Goal: Browse casually

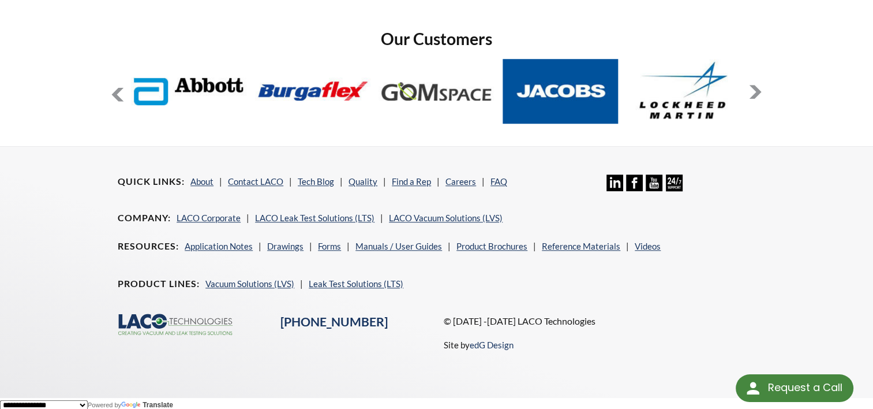
scroll to position [979, 0]
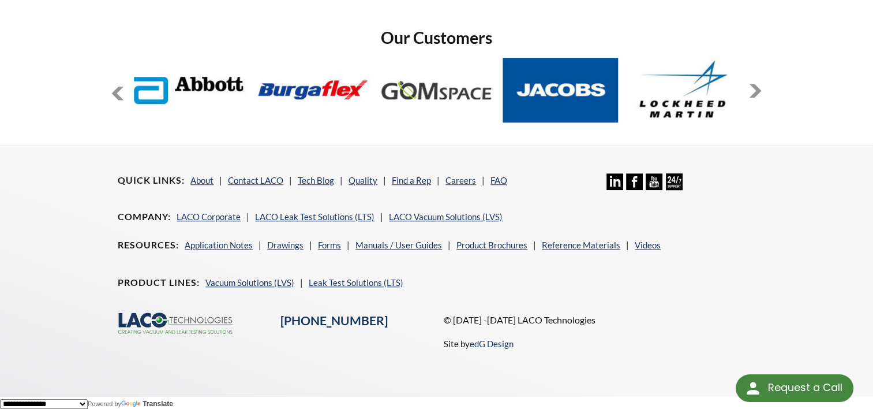
click at [115, 92] on button at bounding box center [118, 93] width 14 height 14
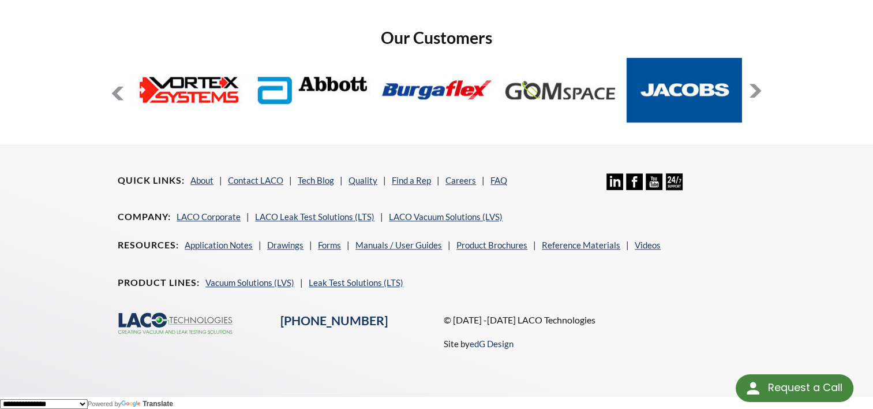
click at [115, 92] on button at bounding box center [118, 93] width 14 height 14
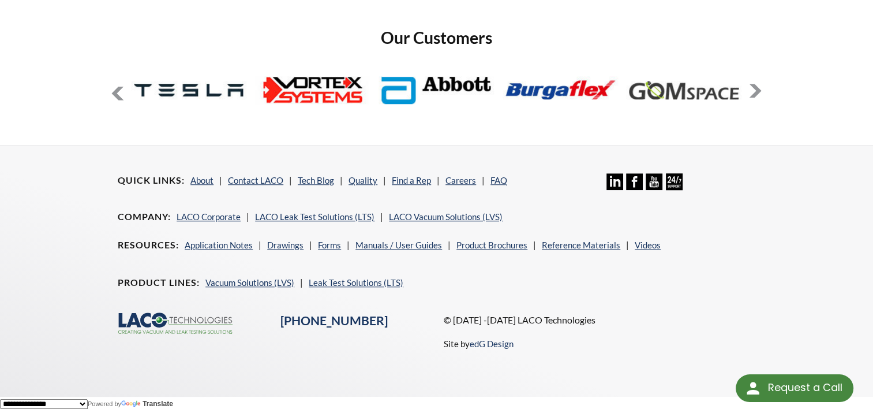
click at [115, 92] on button at bounding box center [118, 93] width 14 height 14
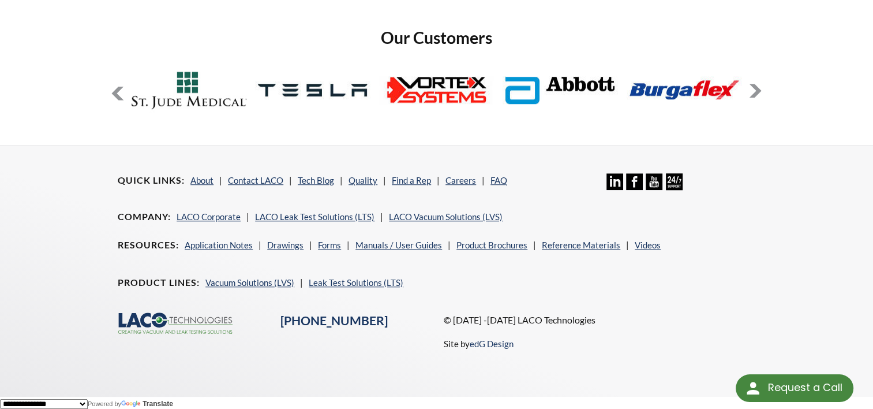
click at [113, 93] on button at bounding box center [118, 93] width 14 height 14
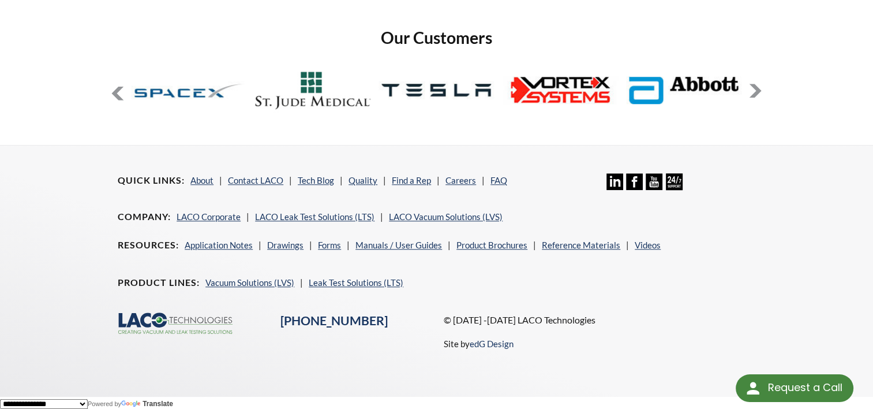
click at [113, 93] on button at bounding box center [118, 93] width 14 height 14
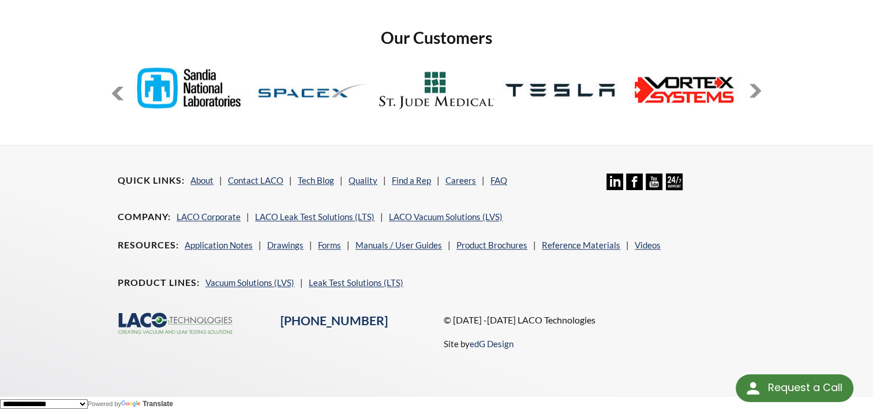
click at [118, 90] on button at bounding box center [118, 93] width 14 height 14
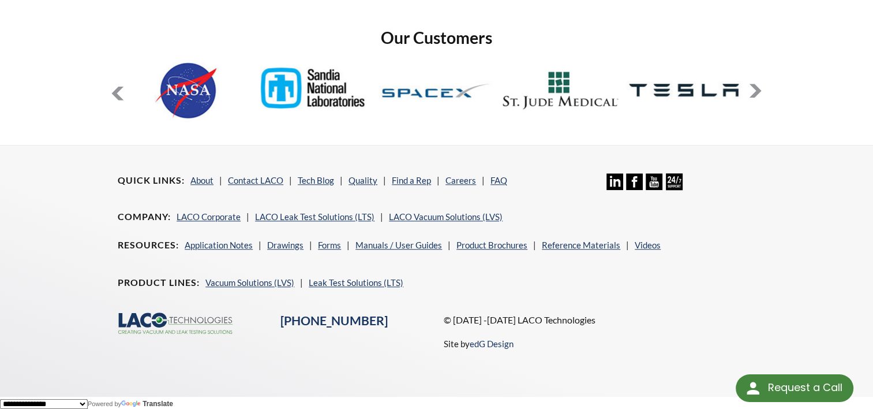
click at [118, 90] on button at bounding box center [118, 93] width 14 height 14
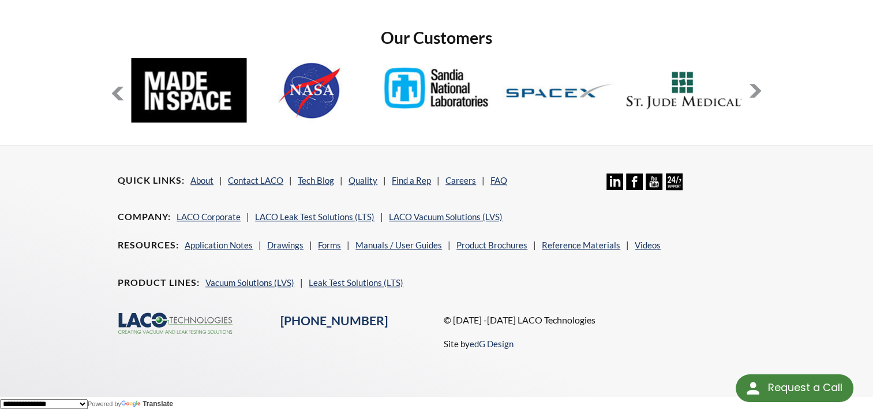
click at [117, 95] on button at bounding box center [118, 93] width 14 height 14
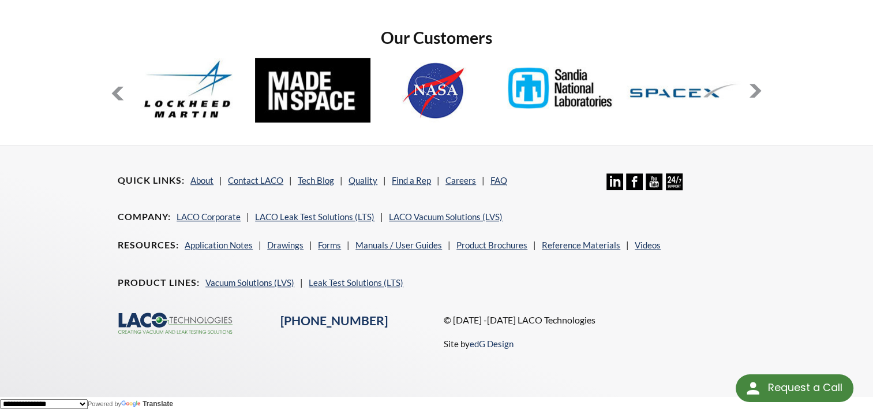
click at [117, 95] on button at bounding box center [118, 93] width 14 height 14
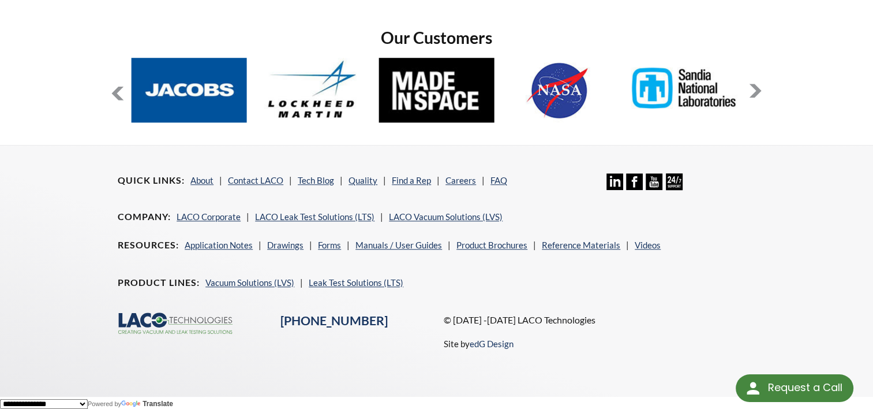
click at [117, 95] on button at bounding box center [118, 93] width 14 height 14
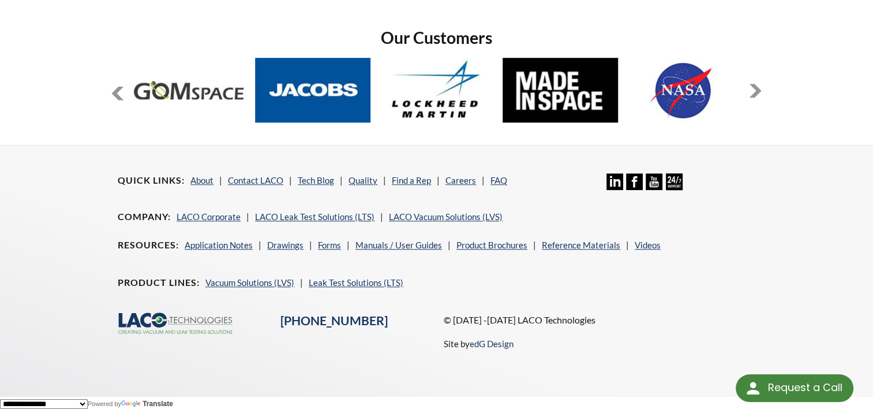
click at [117, 95] on button at bounding box center [118, 93] width 14 height 14
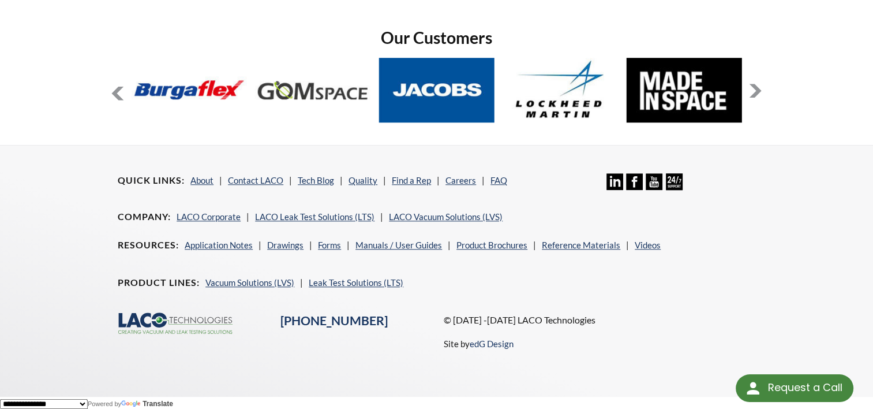
click at [117, 93] on button at bounding box center [118, 93] width 14 height 14
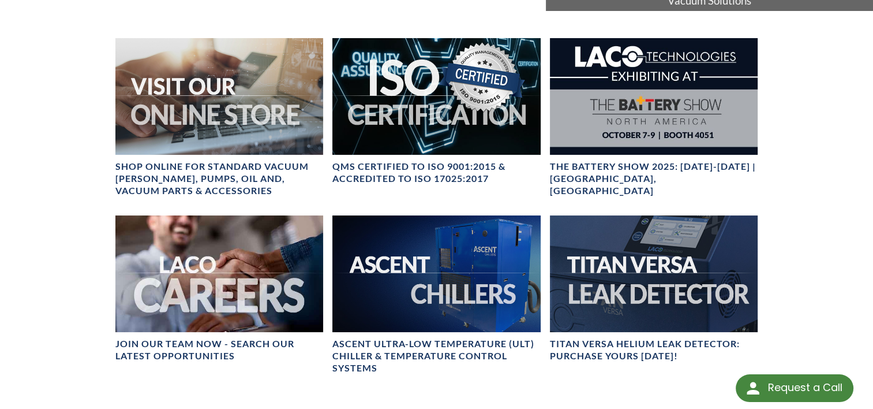
scroll to position [385, 0]
